Goal: Check status: Check status

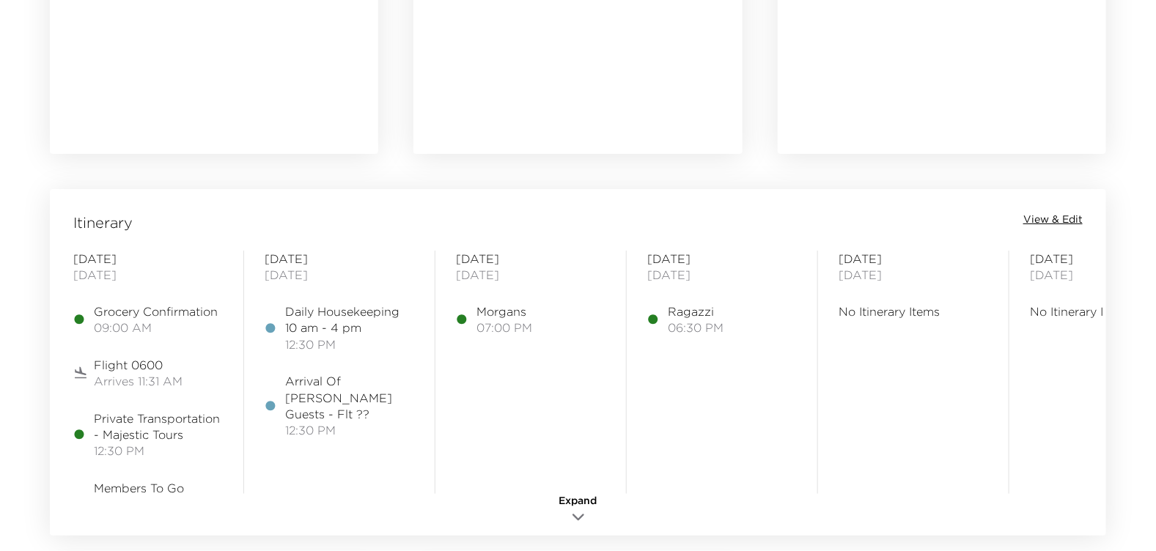
scroll to position [1099, 0]
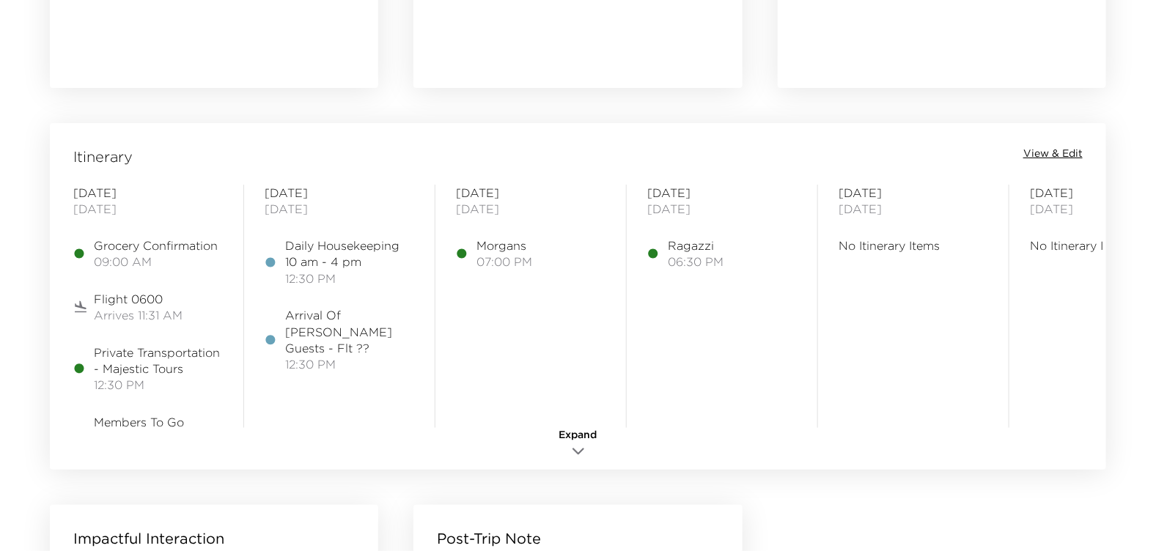
click at [581, 432] on span "Expand" at bounding box center [578, 435] width 38 height 15
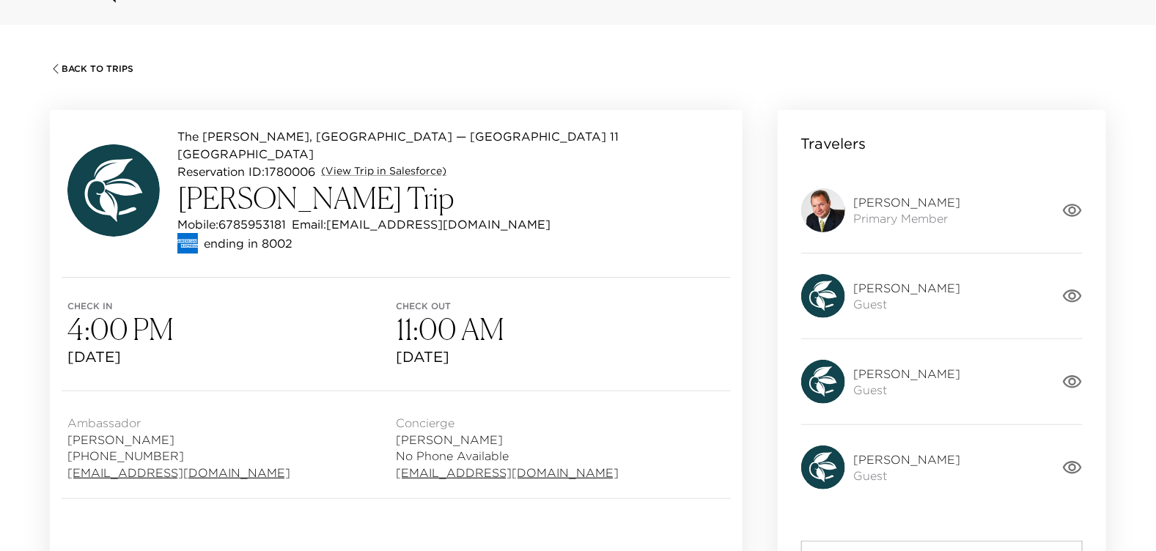
scroll to position [0, 0]
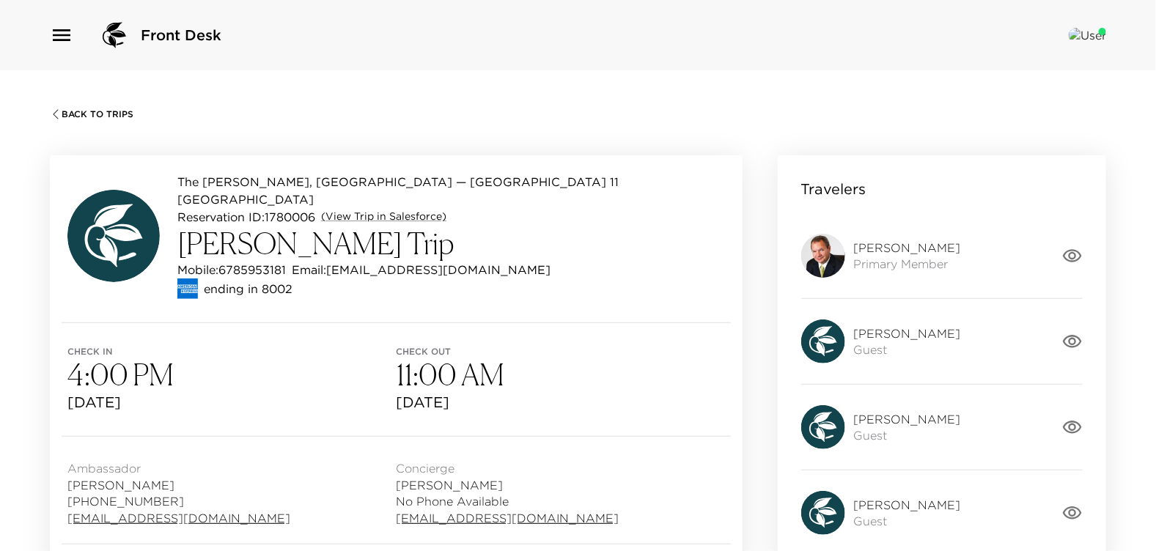
click at [111, 115] on span "Back To Trips" at bounding box center [98, 114] width 72 height 10
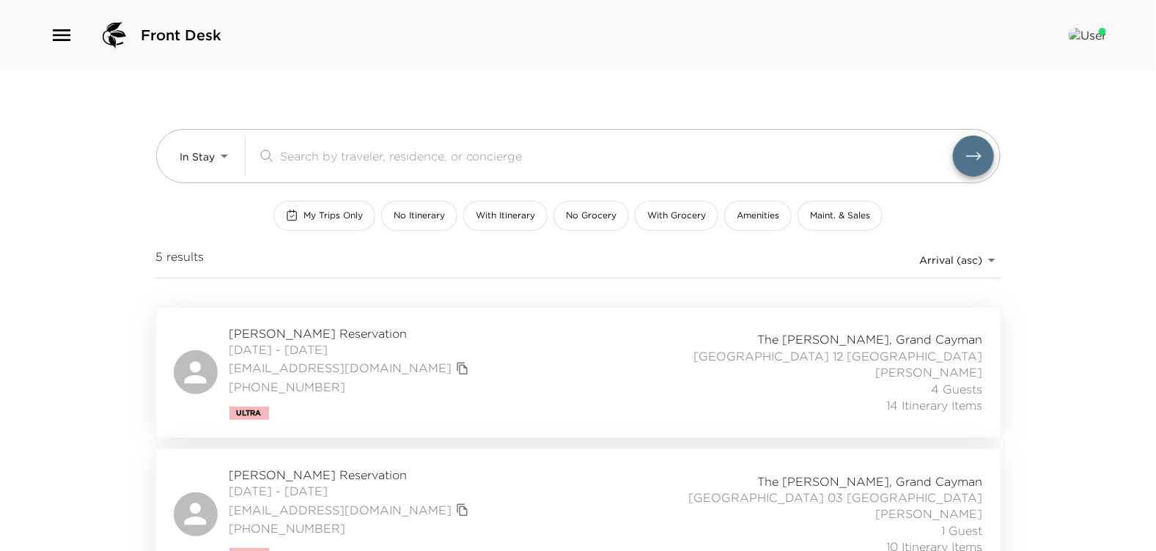
click at [325, 345] on span "[DATE] - [DATE]" at bounding box center [350, 349] width 243 height 16
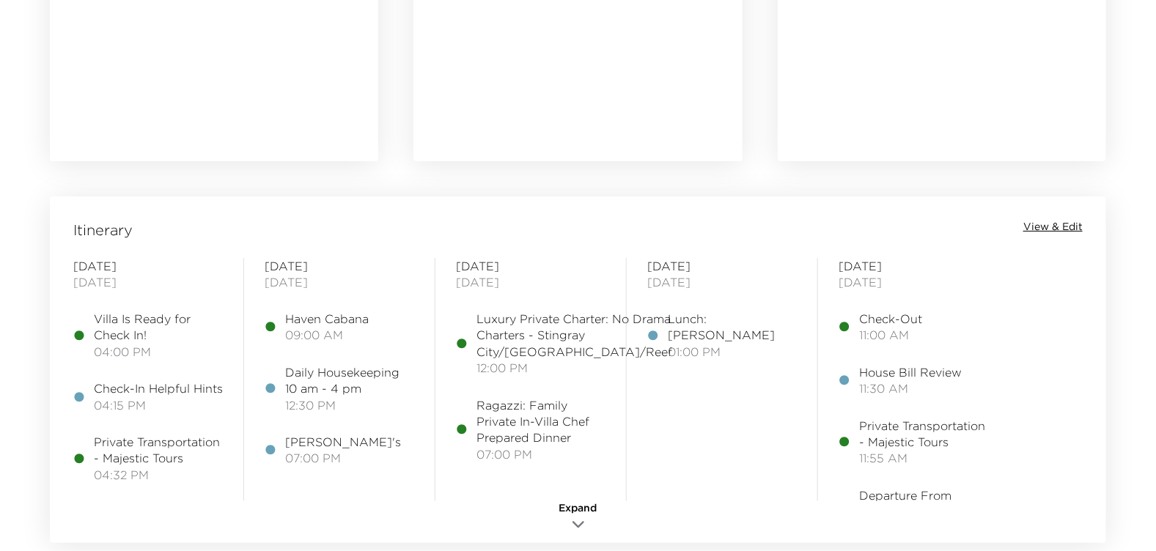
scroll to position [1099, 0]
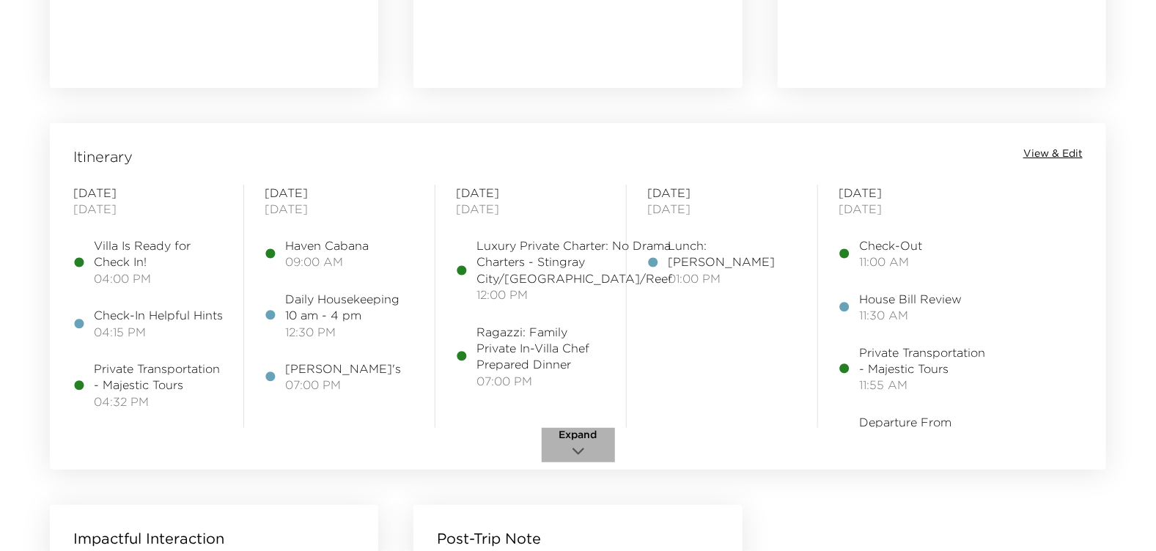
click at [575, 448] on icon "button" at bounding box center [578, 452] width 18 height 18
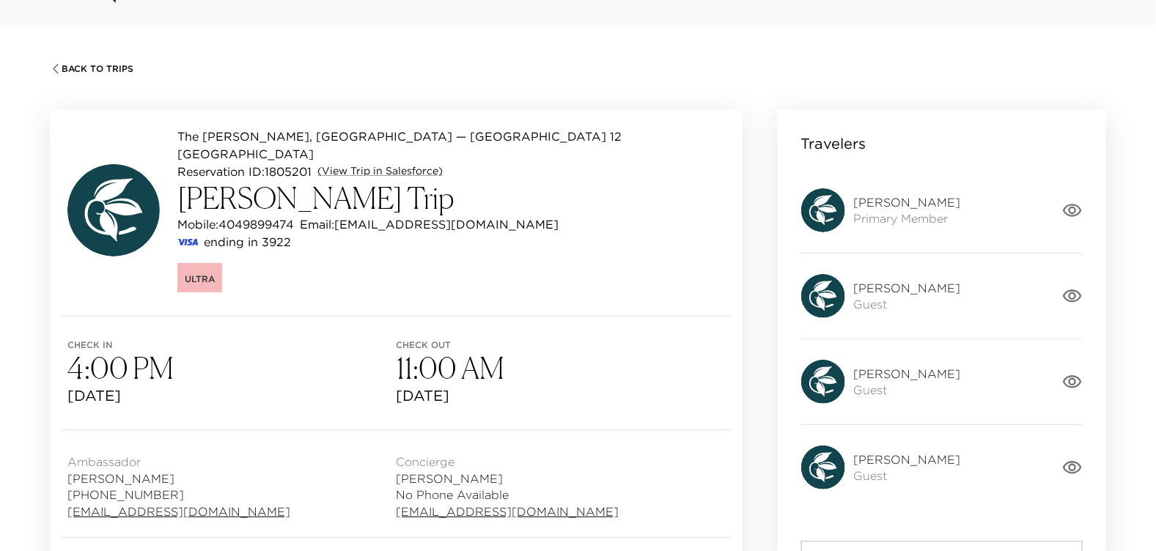
scroll to position [0, 0]
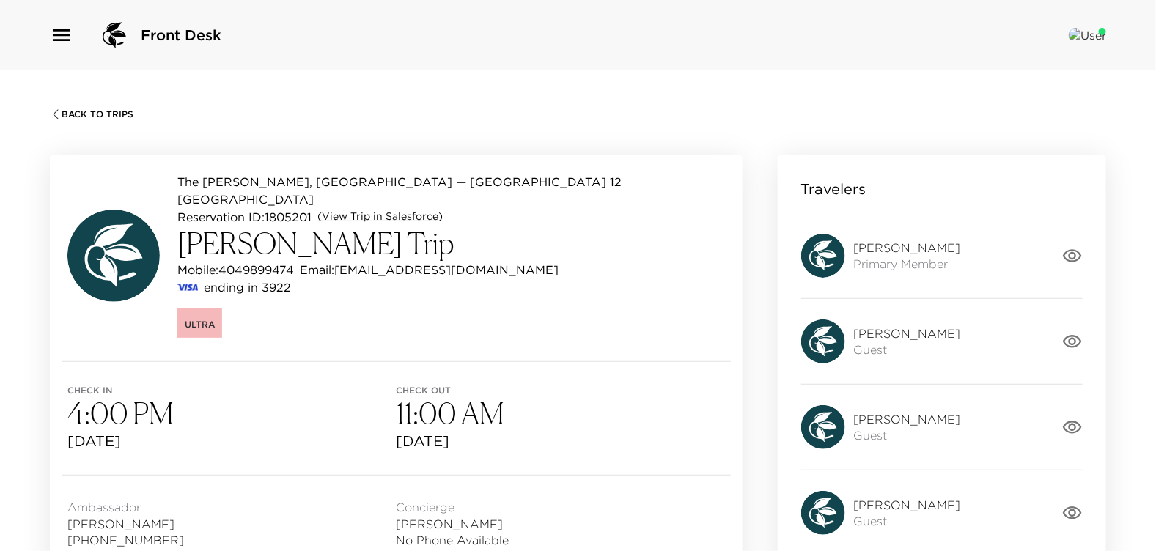
click at [74, 117] on span "Back To Trips" at bounding box center [98, 114] width 72 height 10
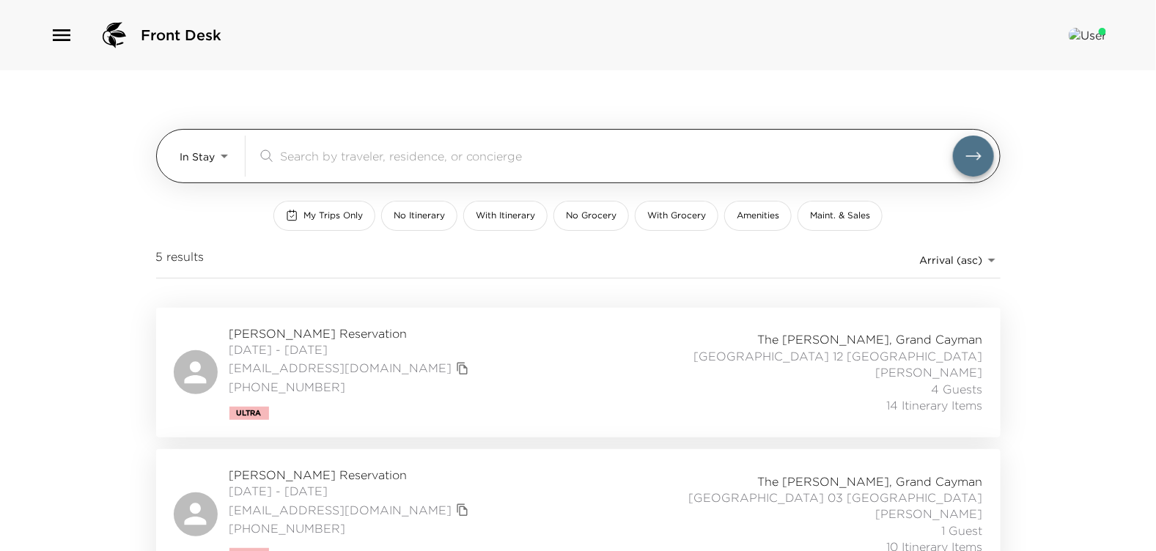
click at [204, 164] on body "Front Desk In Stay In-Stay ​ My Trips Only No Itinerary With Itinerary No Groce…" at bounding box center [578, 275] width 1156 height 551
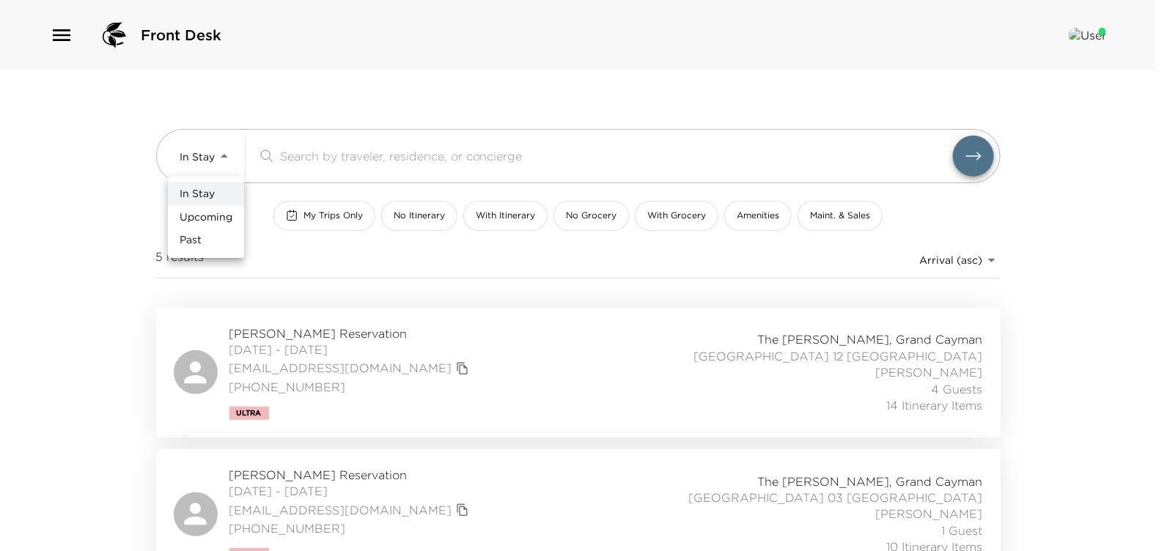
drag, startPoint x: 213, startPoint y: 221, endPoint x: 247, endPoint y: 202, distance: 38.4
click at [214, 221] on span "Upcoming" at bounding box center [206, 217] width 53 height 15
type input "Upcoming"
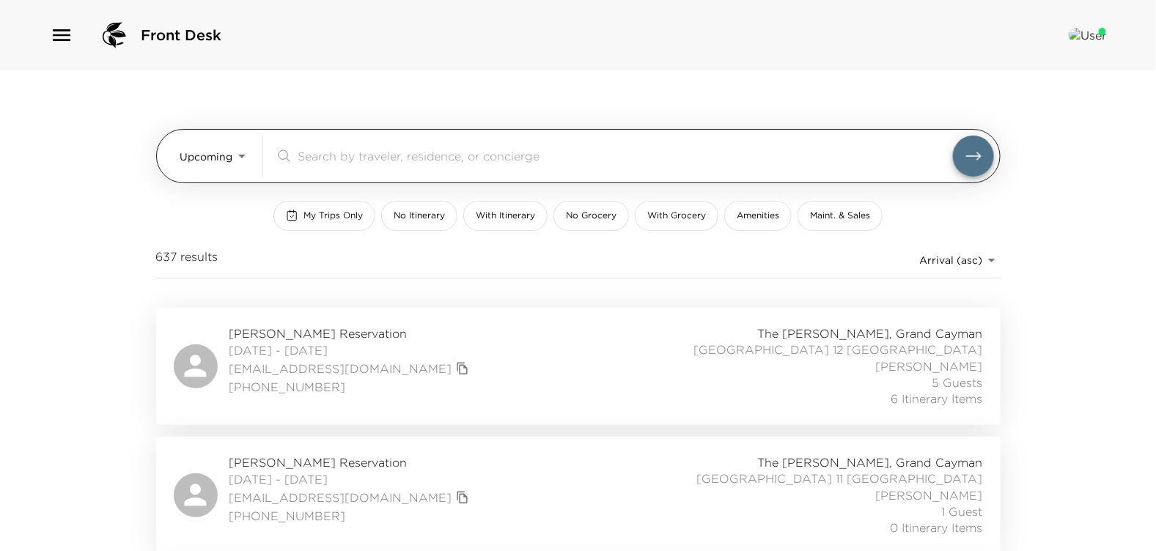
click at [334, 158] on input "search" at bounding box center [625, 155] width 655 height 17
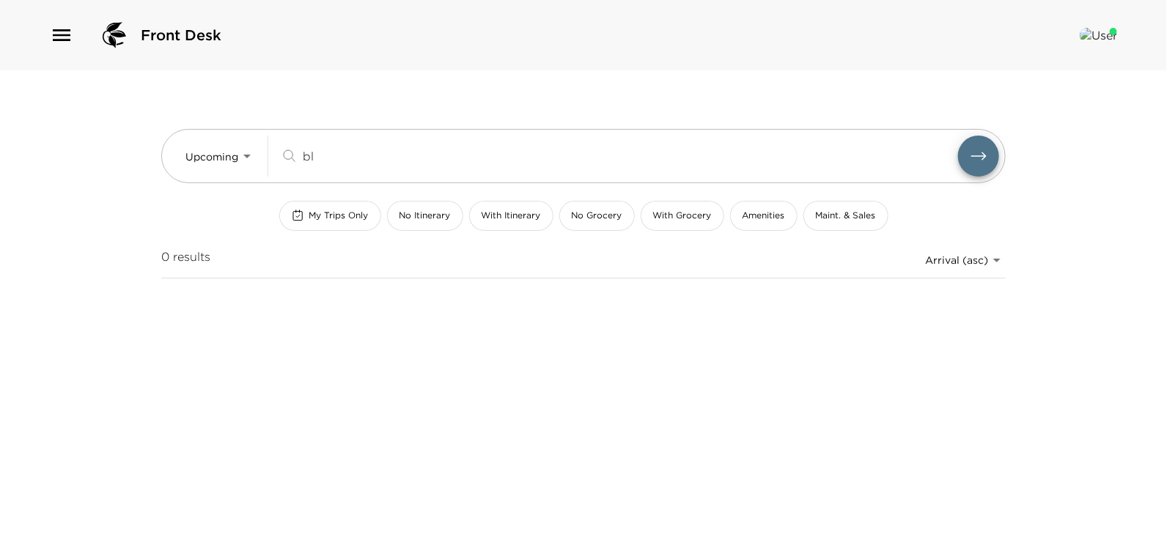
type input "b"
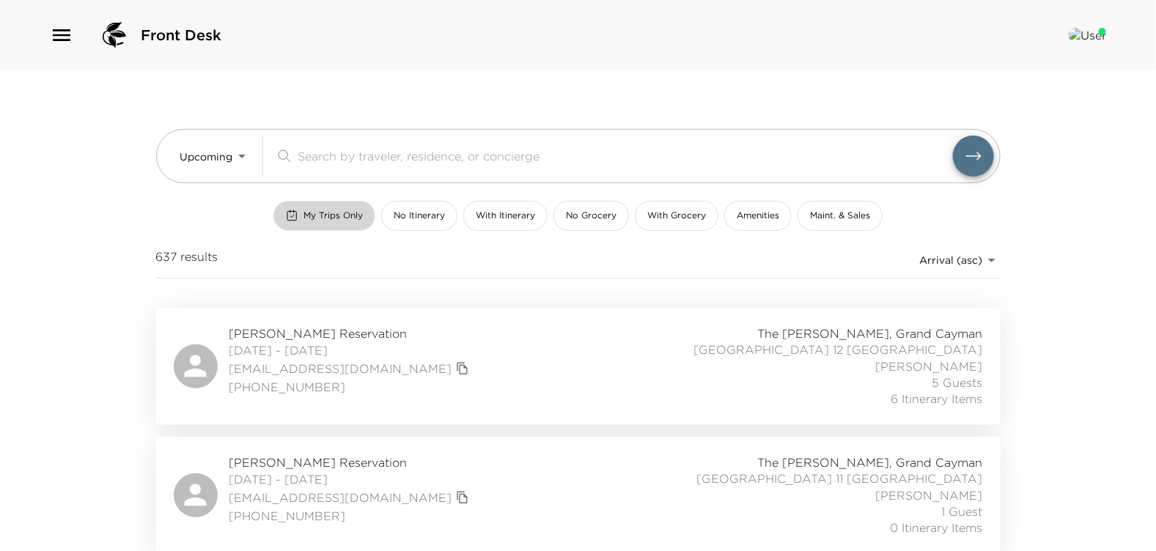
click at [316, 218] on span "My Trips Only" at bounding box center [332, 216] width 59 height 12
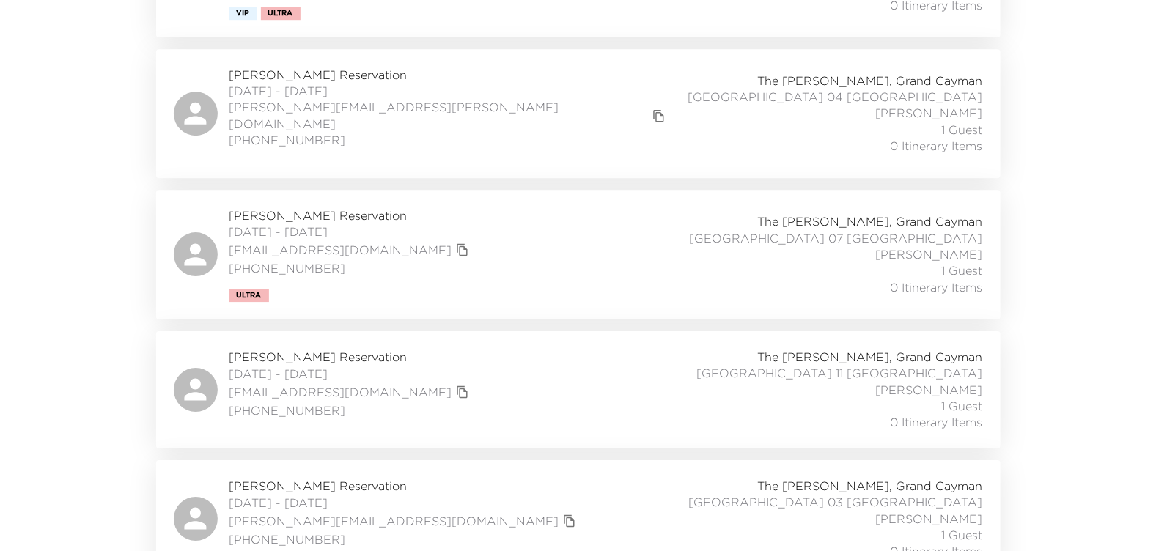
scroll to position [1759, 0]
